Goal: Task Accomplishment & Management: Use online tool/utility

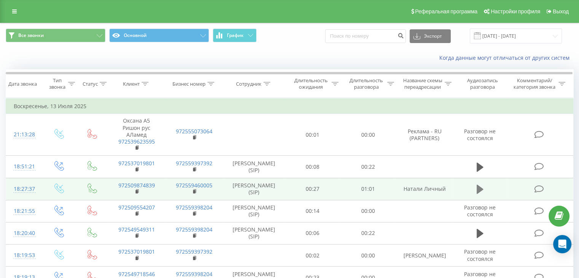
click at [479, 190] on icon at bounding box center [480, 189] width 7 height 9
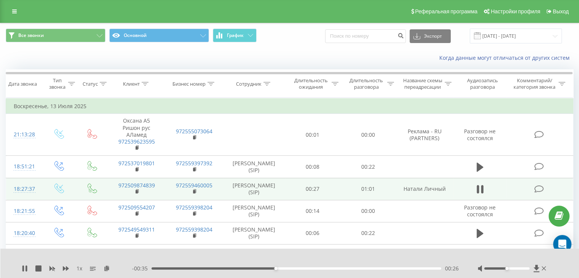
click at [253, 255] on div at bounding box center [284, 258] width 421 height 8
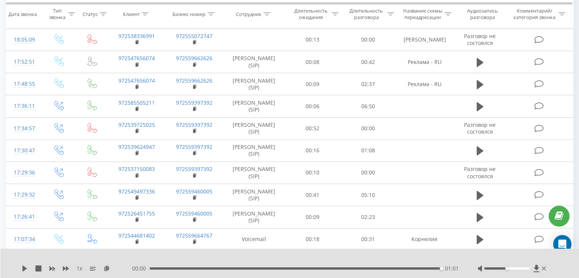
scroll to position [305, 0]
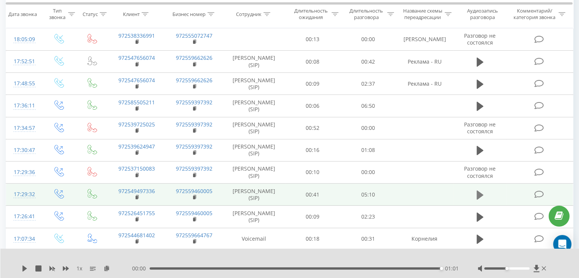
click at [475, 191] on button at bounding box center [480, 194] width 11 height 11
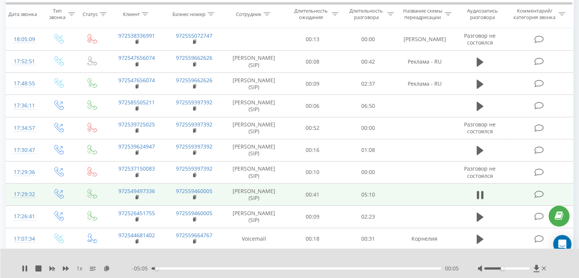
click at [504, 269] on div at bounding box center [507, 268] width 45 height 2
click at [505, 268] on div at bounding box center [507, 268] width 45 height 2
click at [505, 267] on div at bounding box center [507, 268] width 45 height 2
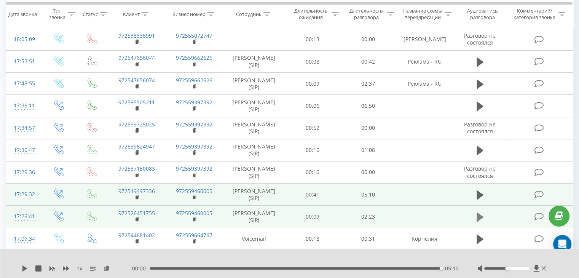
click at [479, 218] on icon at bounding box center [480, 217] width 7 height 9
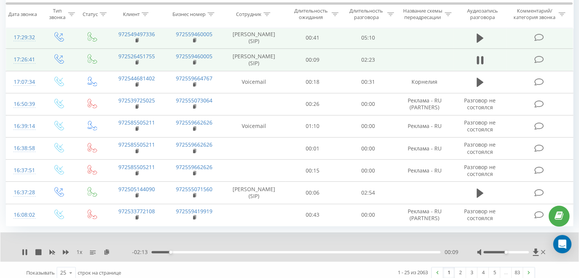
scroll to position [466, 0]
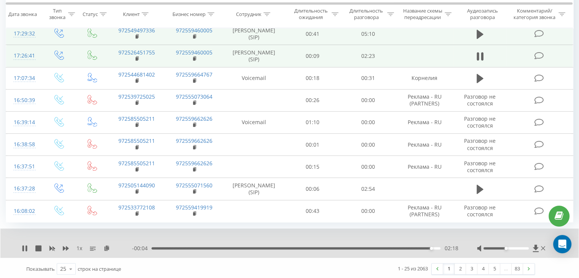
click at [451, 266] on link "1" at bounding box center [448, 269] width 11 height 11
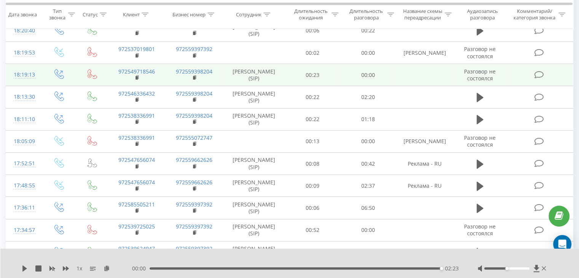
scroll to position [279, 0]
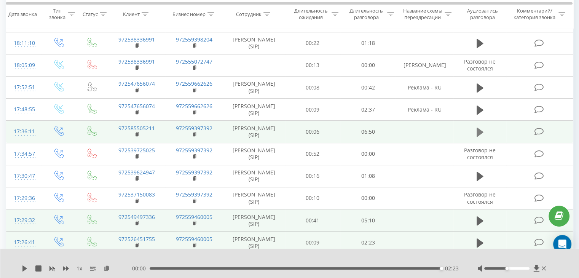
click at [477, 128] on icon at bounding box center [480, 132] width 7 height 9
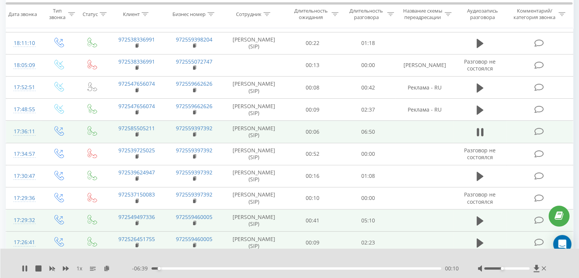
click at [504, 269] on div at bounding box center [507, 268] width 45 height 2
